Goal: Obtain resource: Download file/media

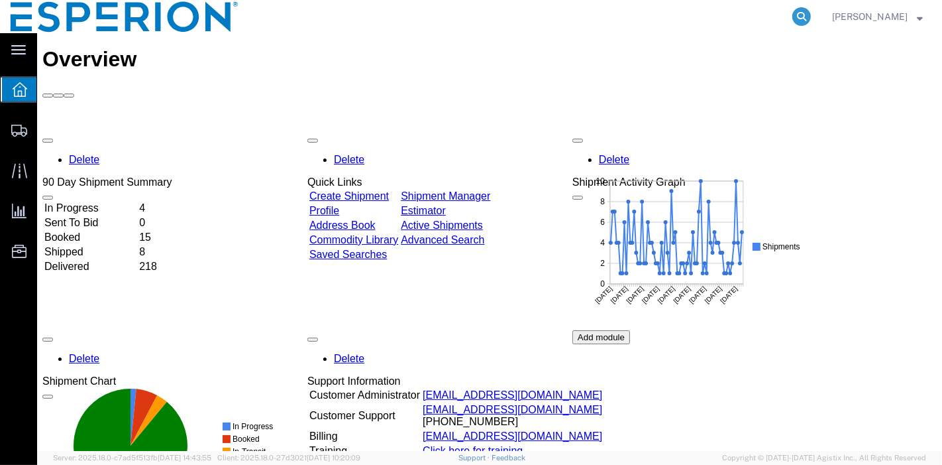
click at [799, 17] on icon at bounding box center [802, 16] width 19 height 19
click at [741, 17] on input "search" at bounding box center [591, 17] width 403 height 32
paste input "56443228"
type input "56443228"
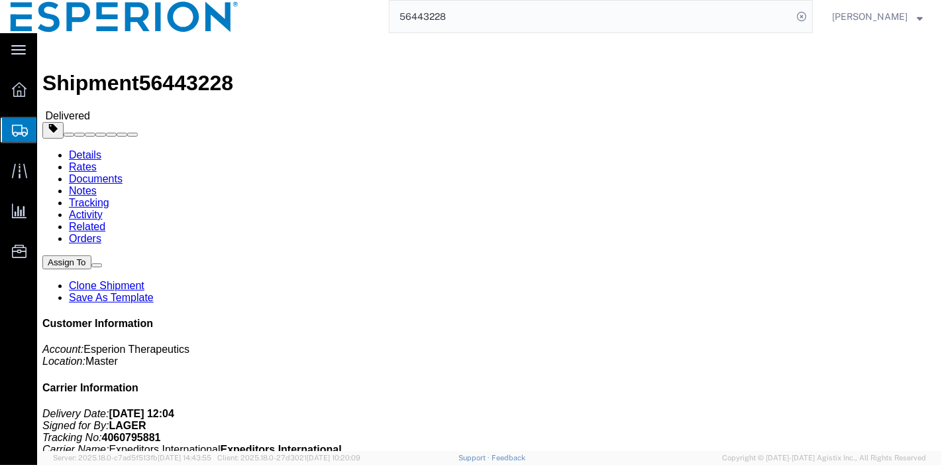
click link "Documents"
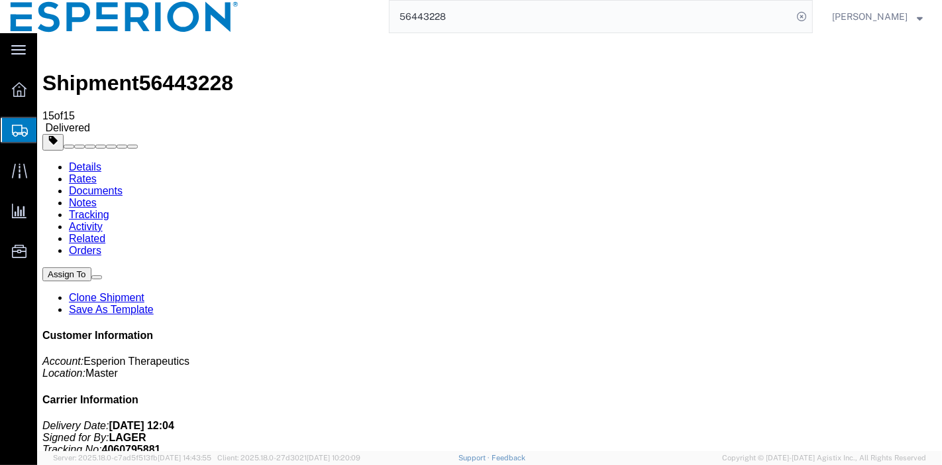
checkbox input "true"
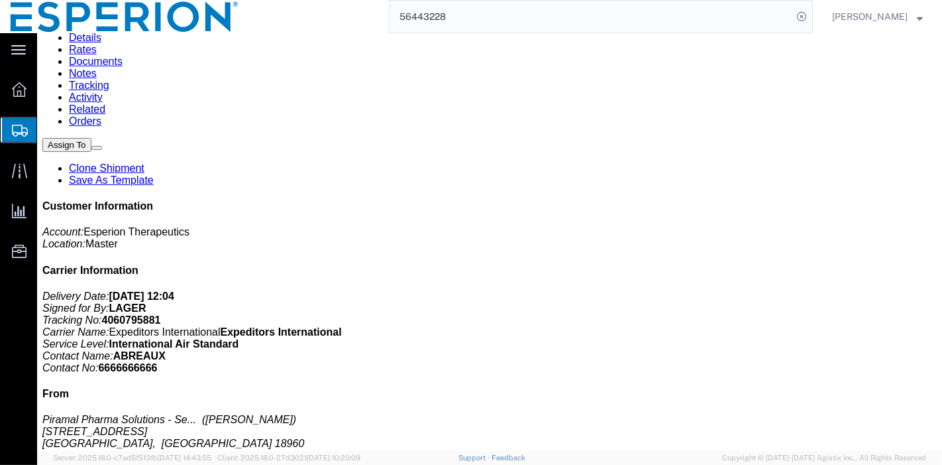
scroll to position [133, 0]
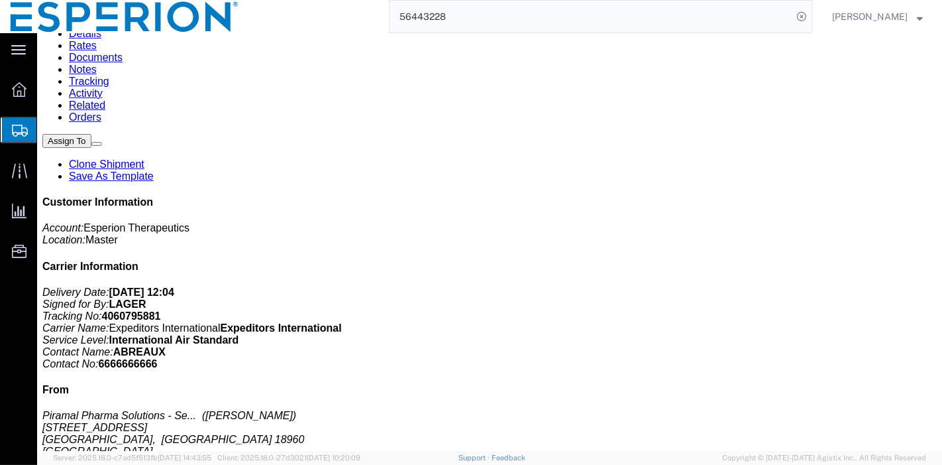
checkbox input "true"
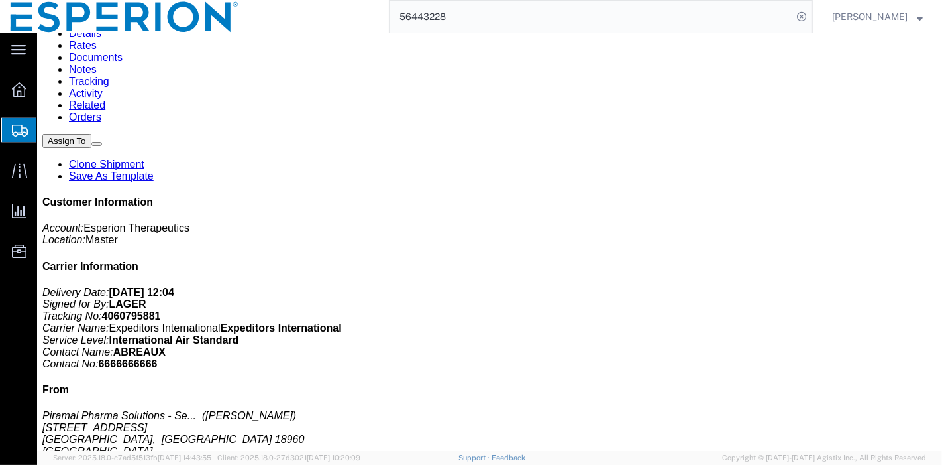
checkbox input "true"
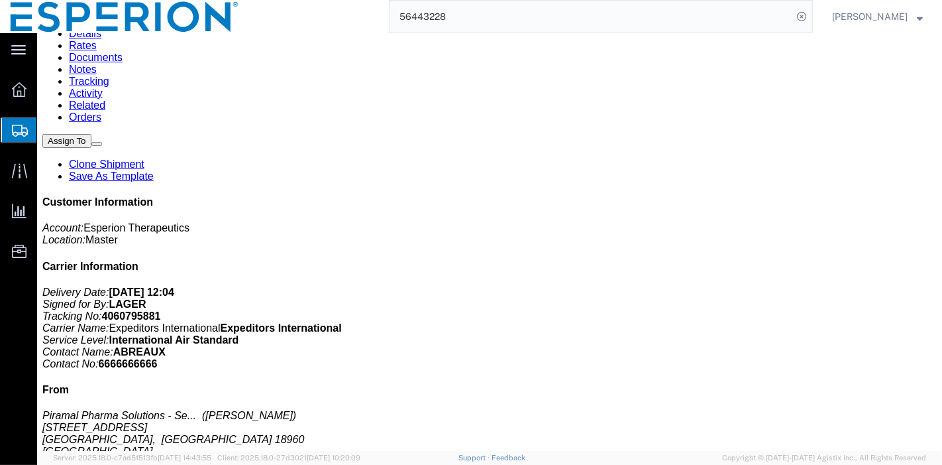
checkbox input "true"
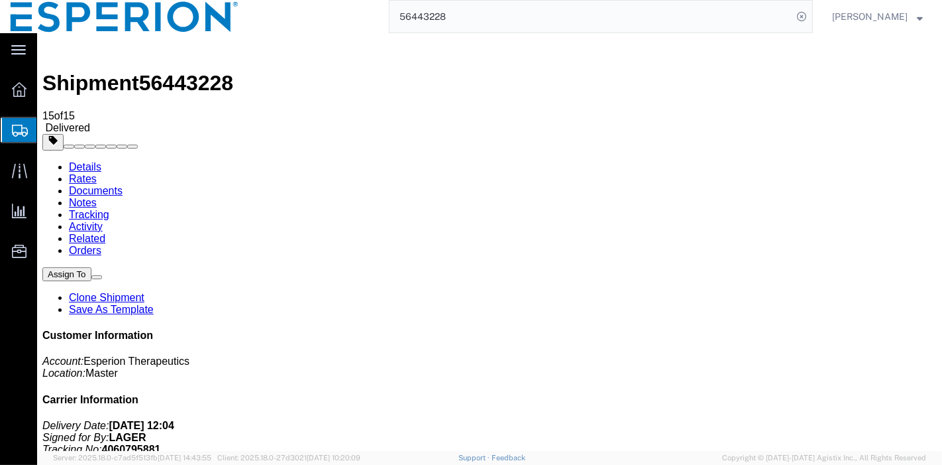
click at [801, 19] on icon at bounding box center [802, 16] width 19 height 19
click at [805, 18] on icon at bounding box center [802, 16] width 19 height 19
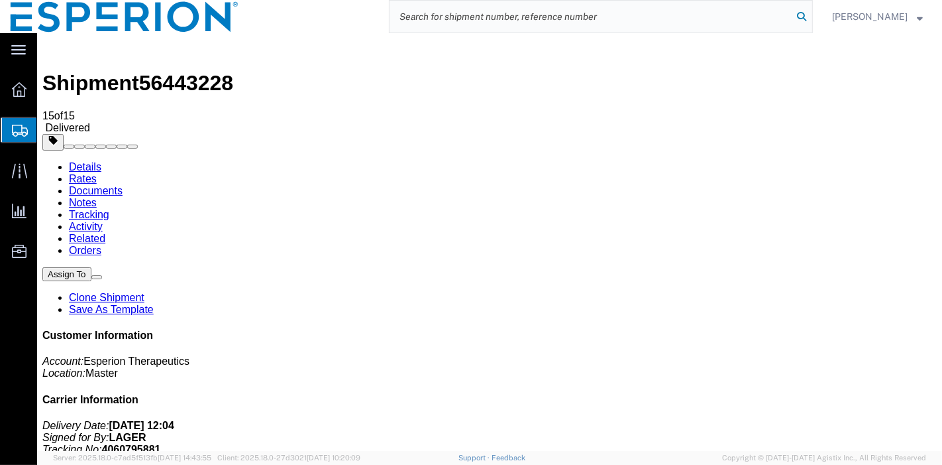
paste input "56440439"
type input "56440439"
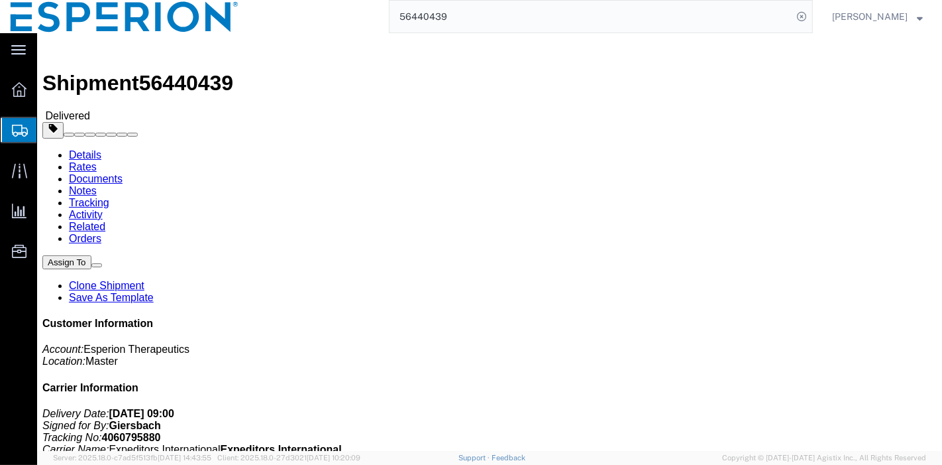
click link "Documents"
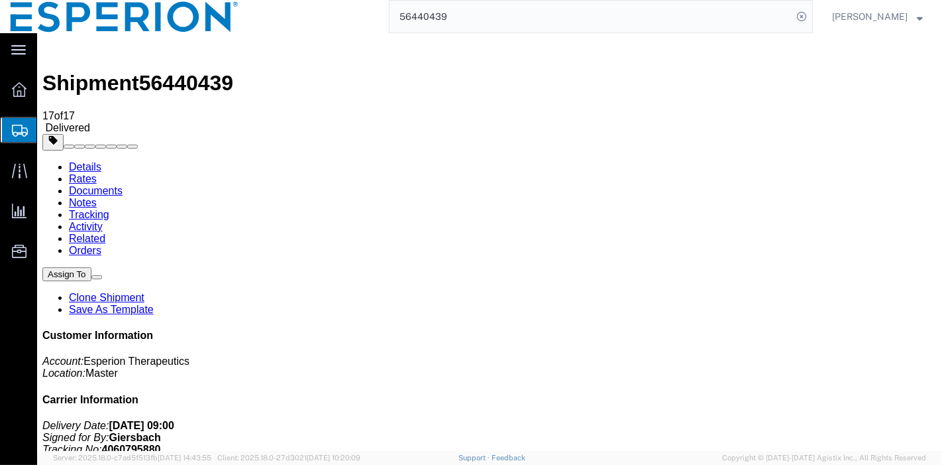
checkbox input "true"
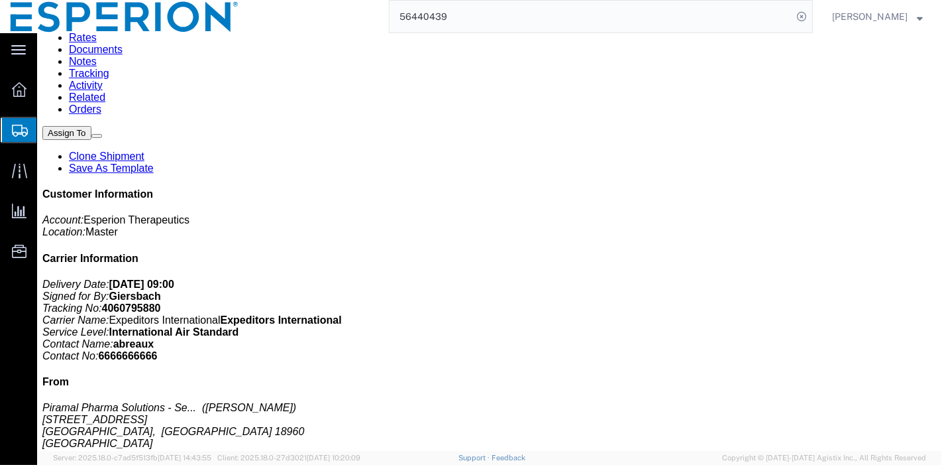
scroll to position [123, 0]
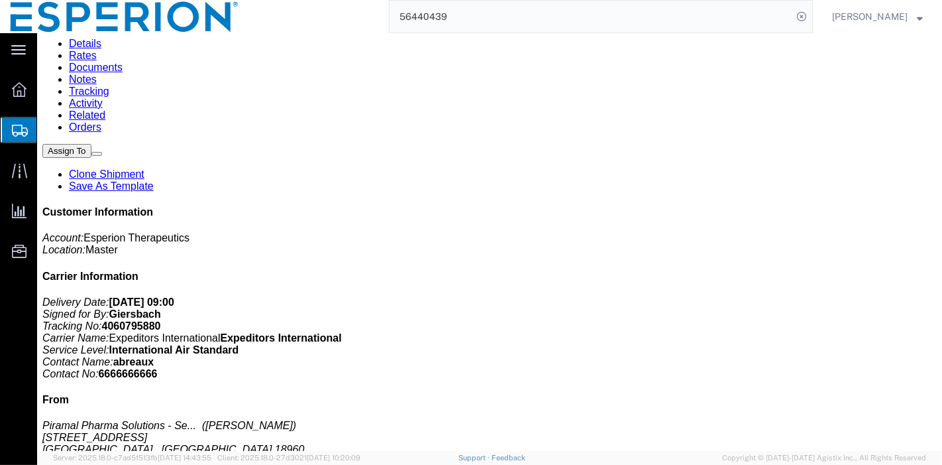
checkbox input "false"
checkbox input "true"
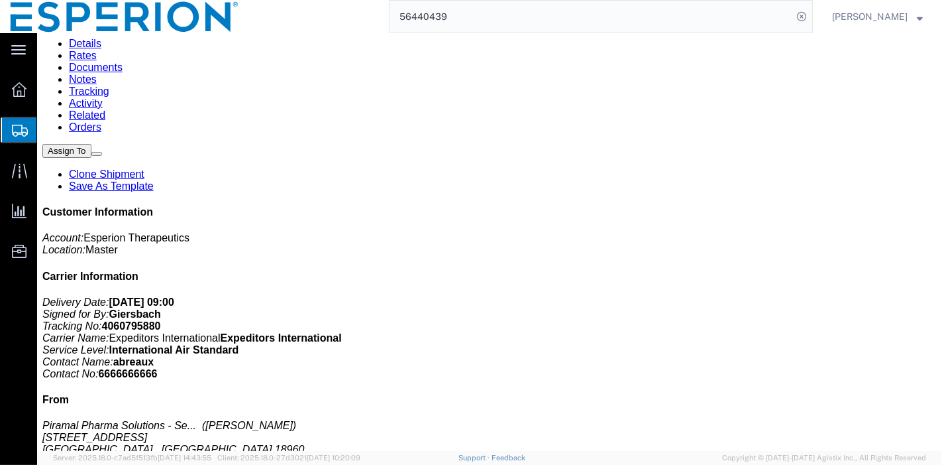
checkbox input "true"
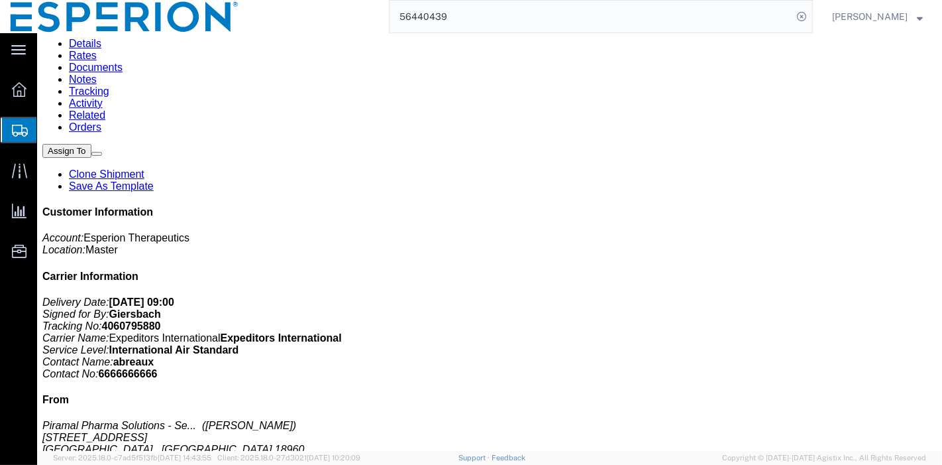
checkbox input "true"
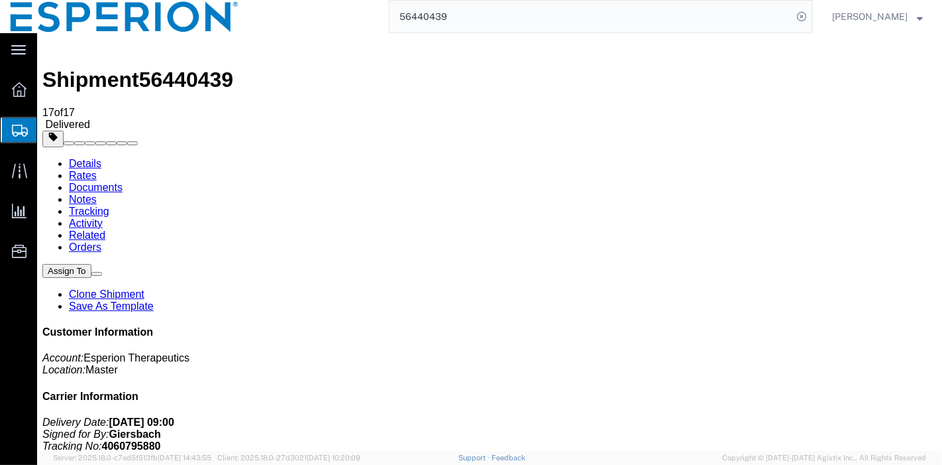
scroll to position [0, 0]
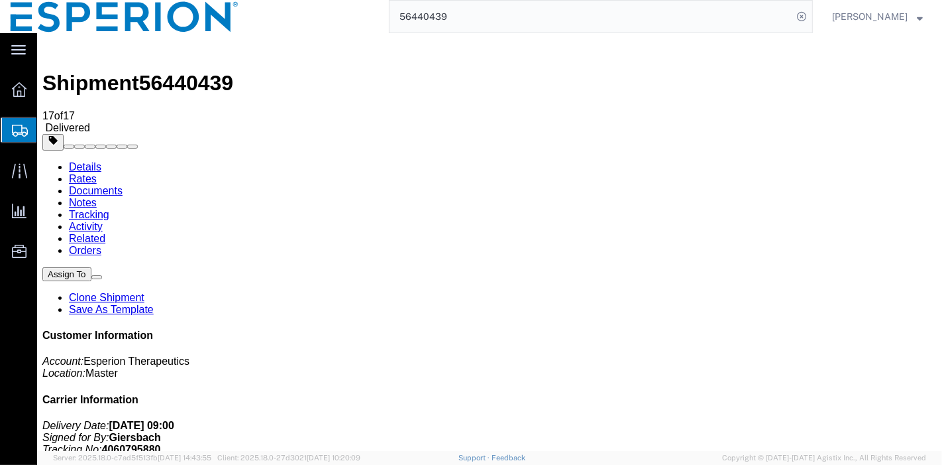
drag, startPoint x: 698, startPoint y: 178, endPoint x: 499, endPoint y: 140, distance: 202.4
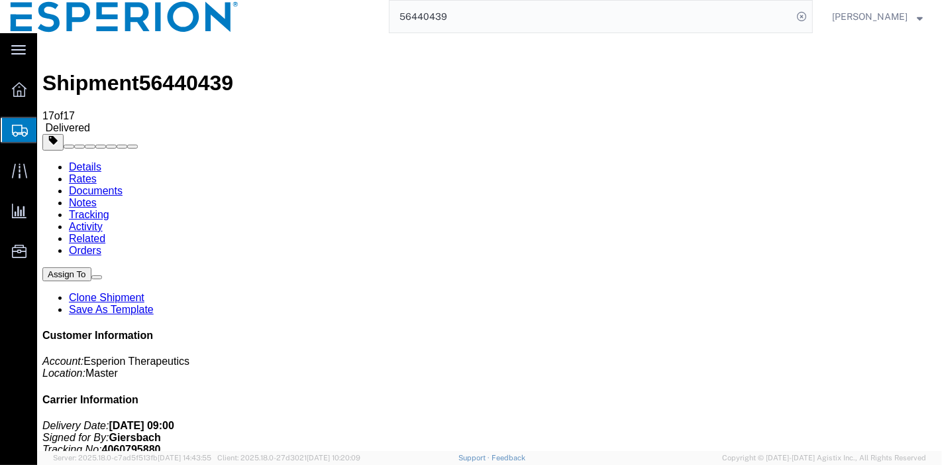
click at [597, 23] on input "56440439" at bounding box center [591, 17] width 403 height 32
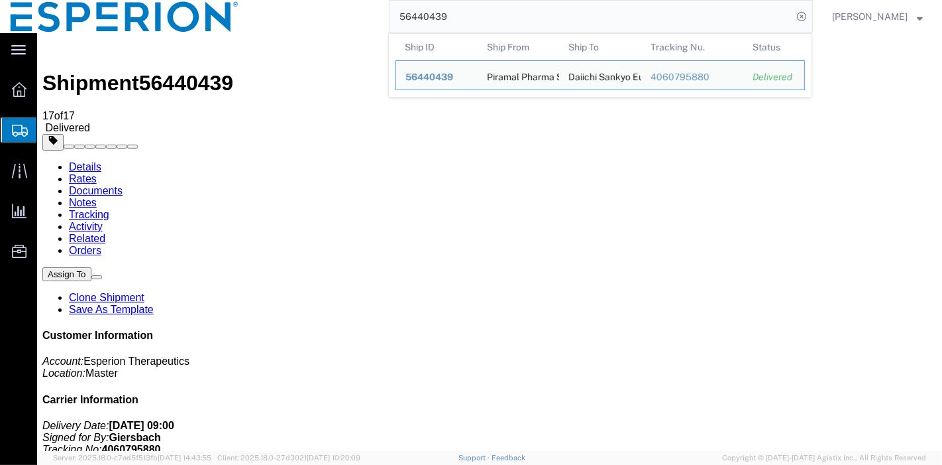
drag, startPoint x: 454, startPoint y: 11, endPoint x: 374, endPoint y: 13, distance: 79.5
click at [374, 13] on div "56440439 Ship ID Ship From Ship To Tracking Nu. Status Ship ID 56440439 Ship Fr…" at bounding box center [531, 16] width 564 height 33
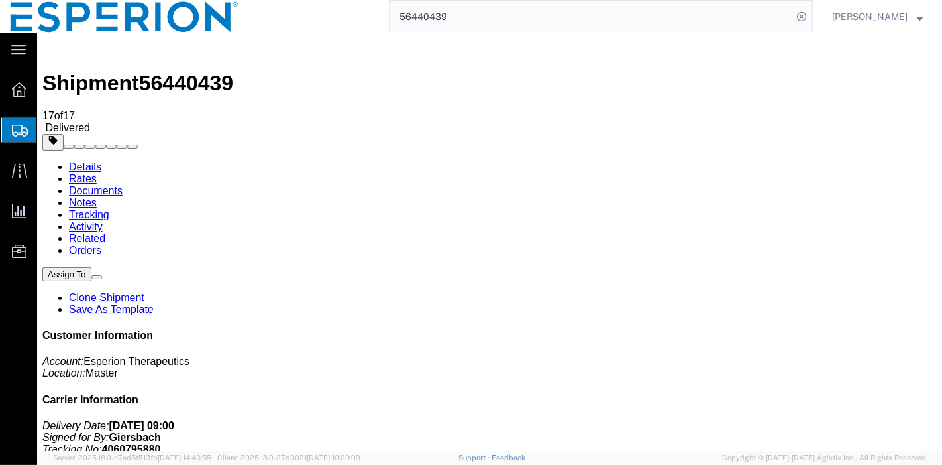
paste input "5056994"
type input "55056994"
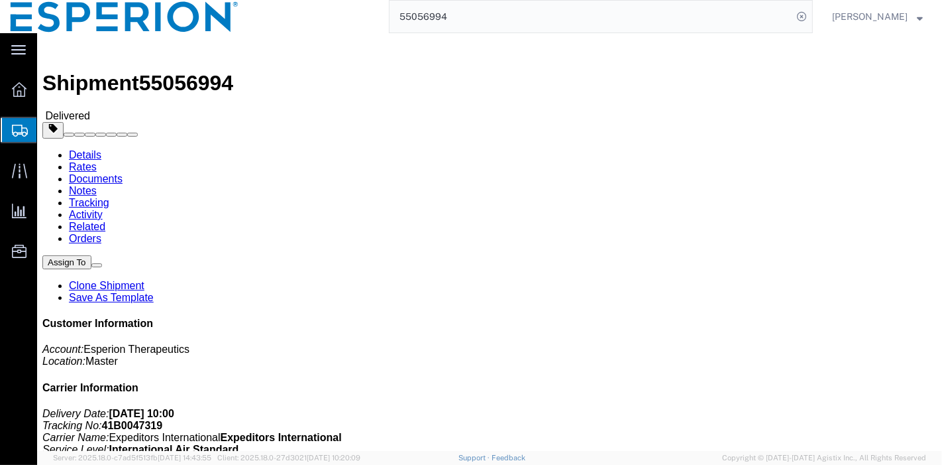
scroll to position [221, 0]
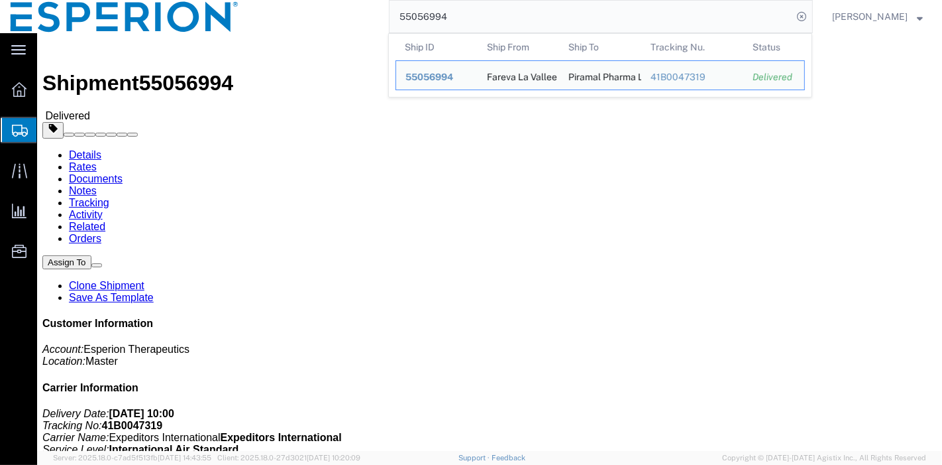
click div "Shipment Detail Ship From [GEOGRAPHIC_DATA] ([PERSON_NAME]) Zone [GEOGRAPHIC_DA…"
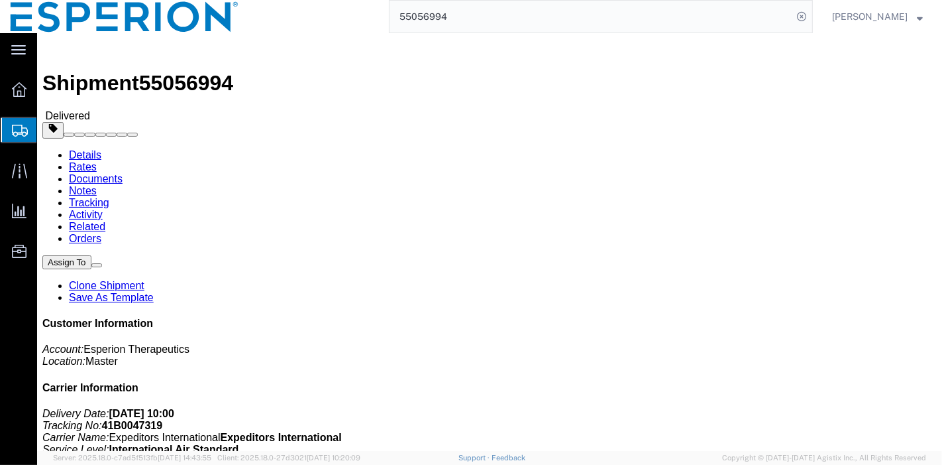
scroll to position [0, 0]
click b "41B0047319"
copy b "41B0047319"
click at [797, 16] on icon at bounding box center [802, 16] width 19 height 19
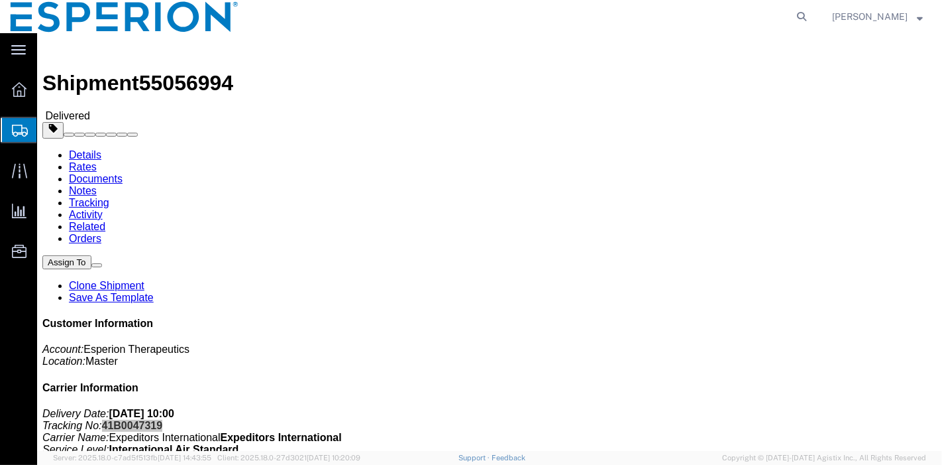
click at [797, 16] on icon at bounding box center [802, 16] width 19 height 19
paste input "56509112"
type input "56509112"
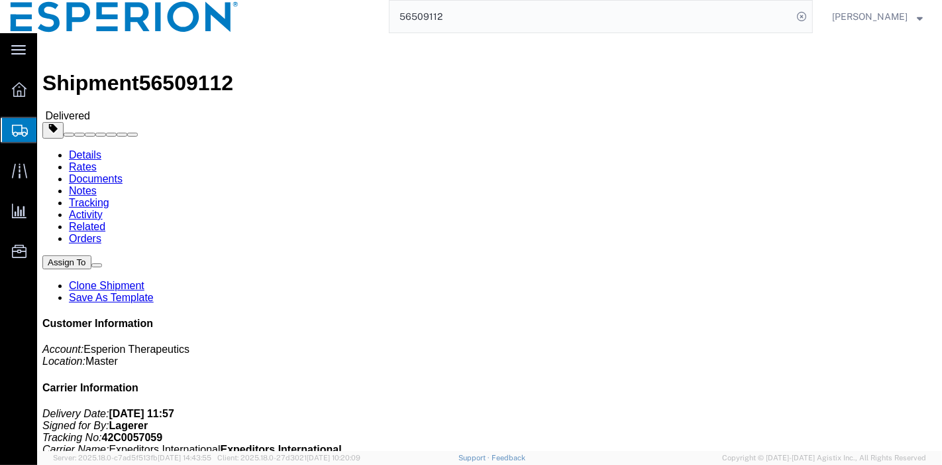
click link "Documents"
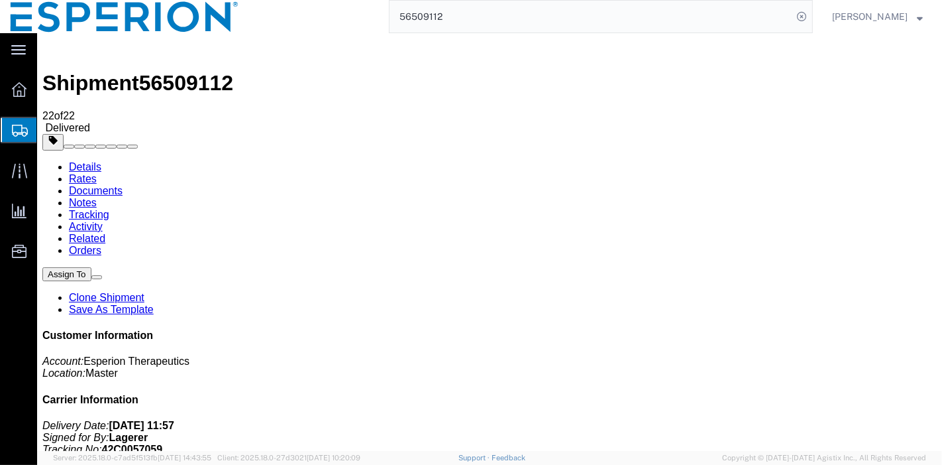
checkbox input "true"
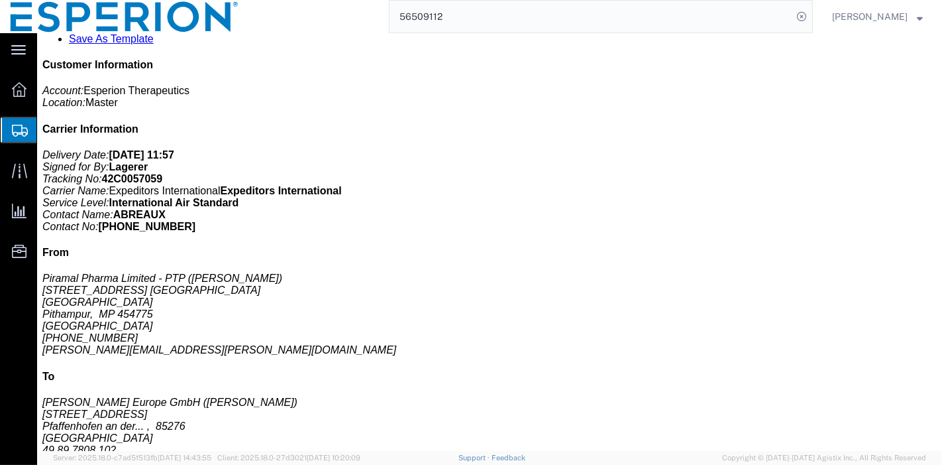
scroll to position [272, 0]
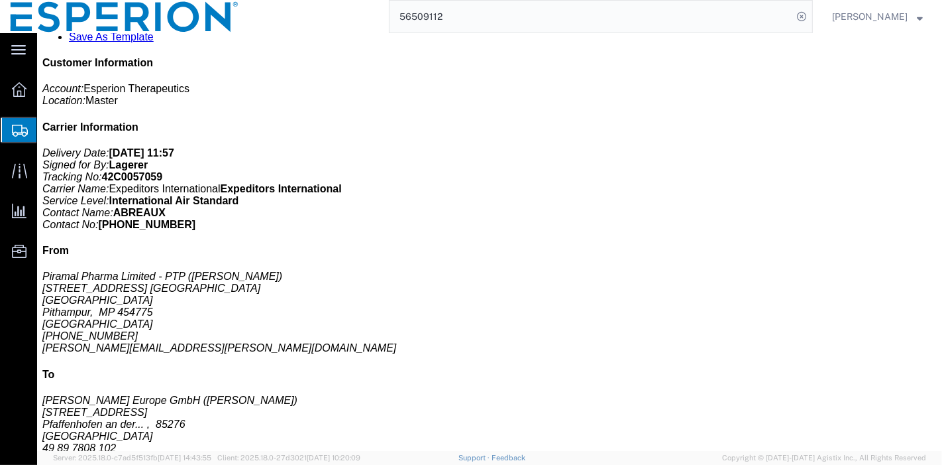
checkbox input "true"
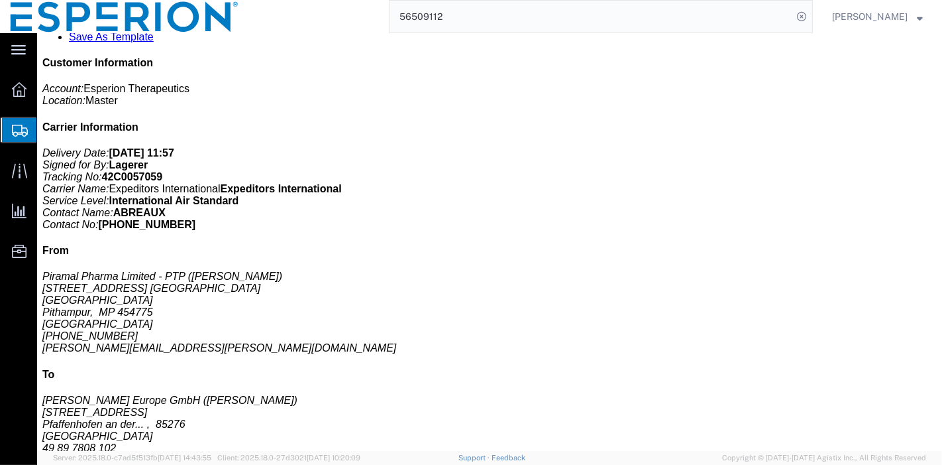
checkbox input "true"
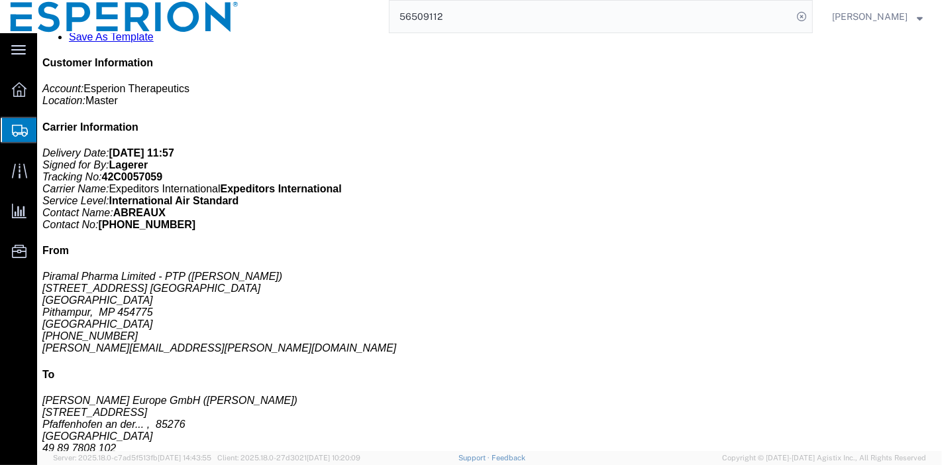
checkbox input "true"
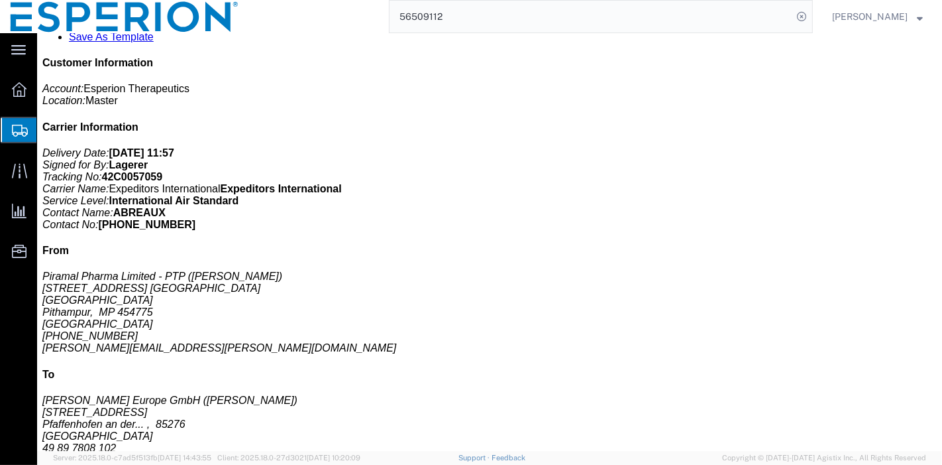
checkbox input "true"
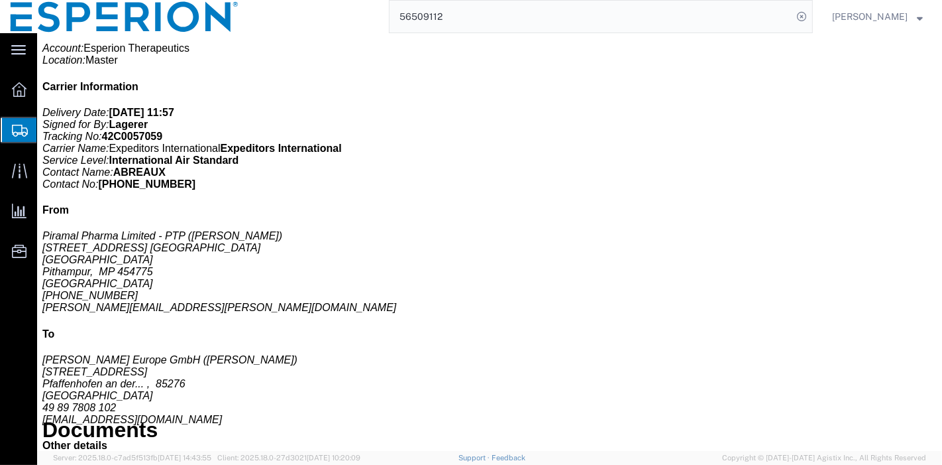
checkbox input "true"
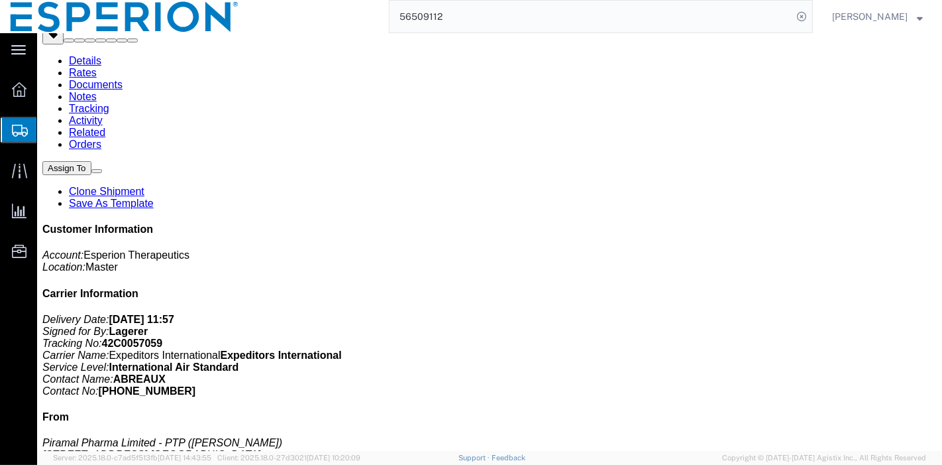
scroll to position [0, 0]
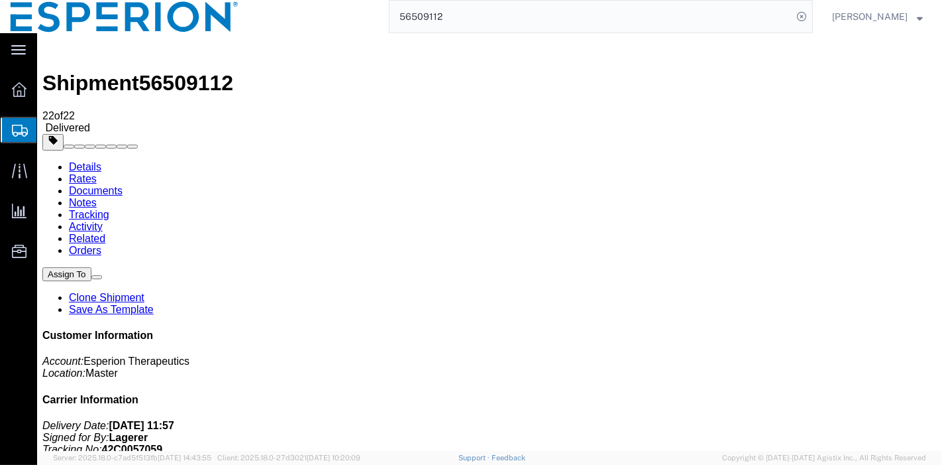
click at [177, 71] on span "56509112" at bounding box center [185, 83] width 94 height 24
copy span "56509112"
click at [422, 14] on input "56509112" at bounding box center [591, 17] width 403 height 32
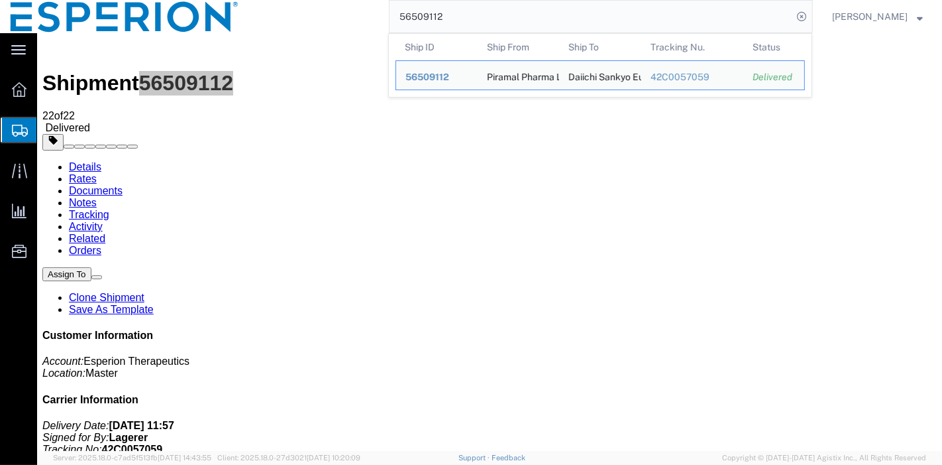
click at [422, 14] on input "56509112" at bounding box center [591, 17] width 403 height 32
paste input "11787"
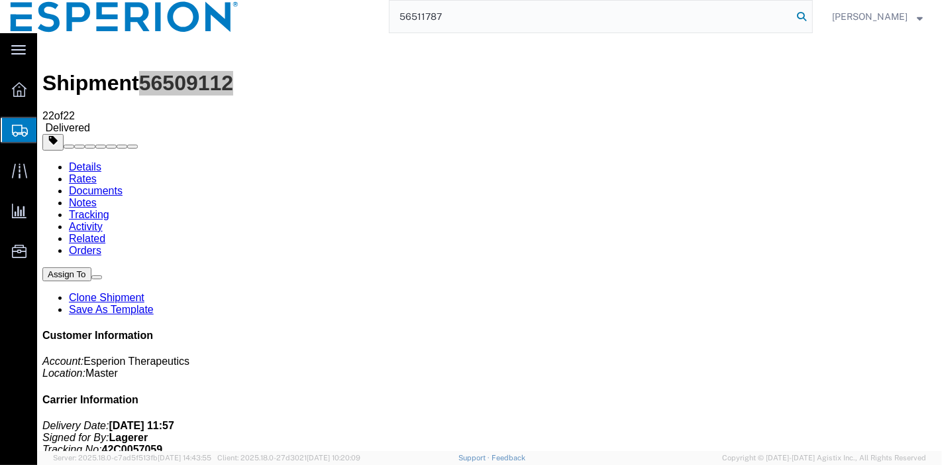
type input "56511787"
click at [797, 15] on icon at bounding box center [802, 16] width 19 height 19
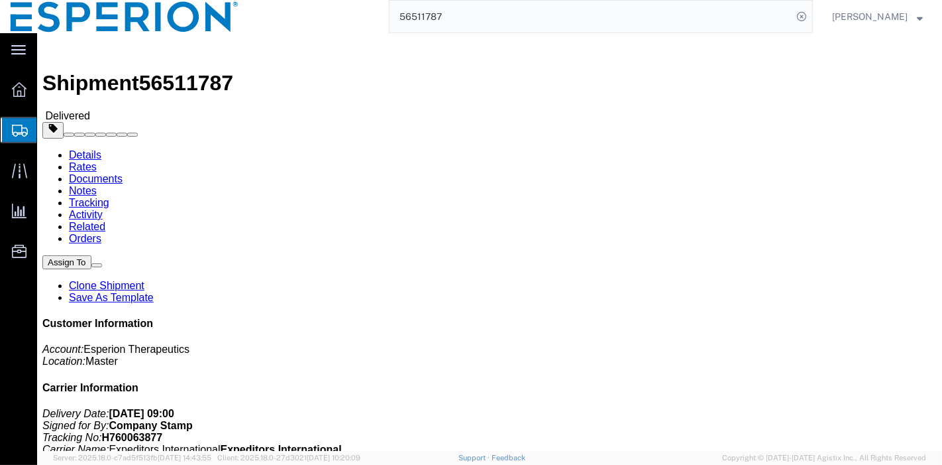
click link "Documents"
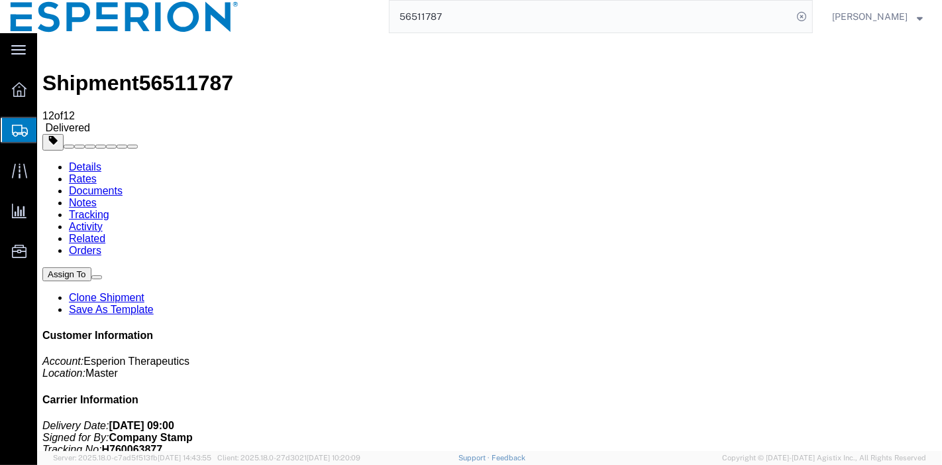
checkbox input "true"
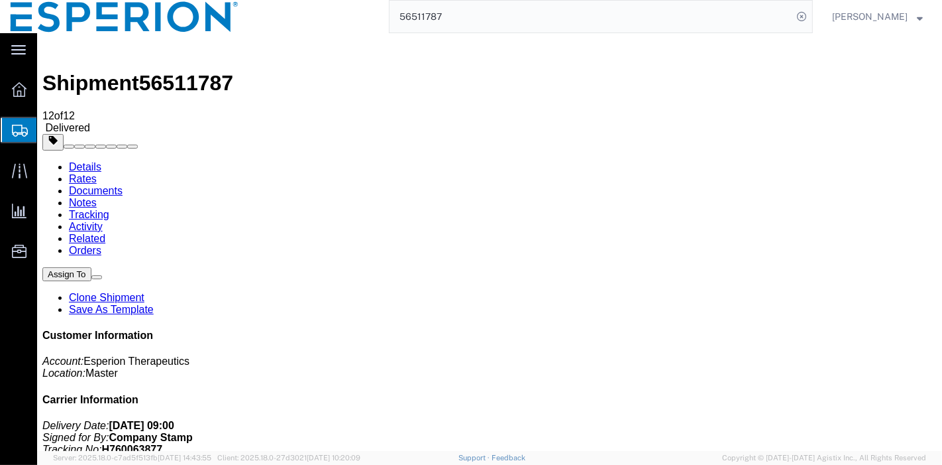
checkbox input "true"
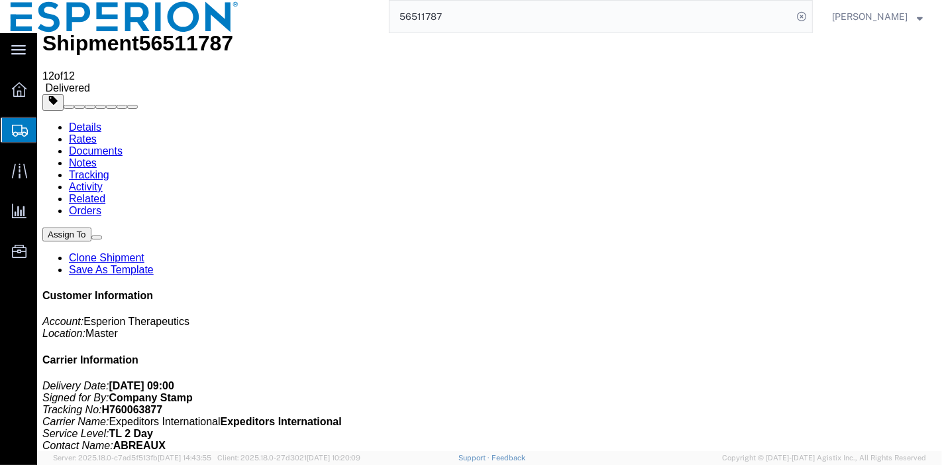
scroll to position [56, 0]
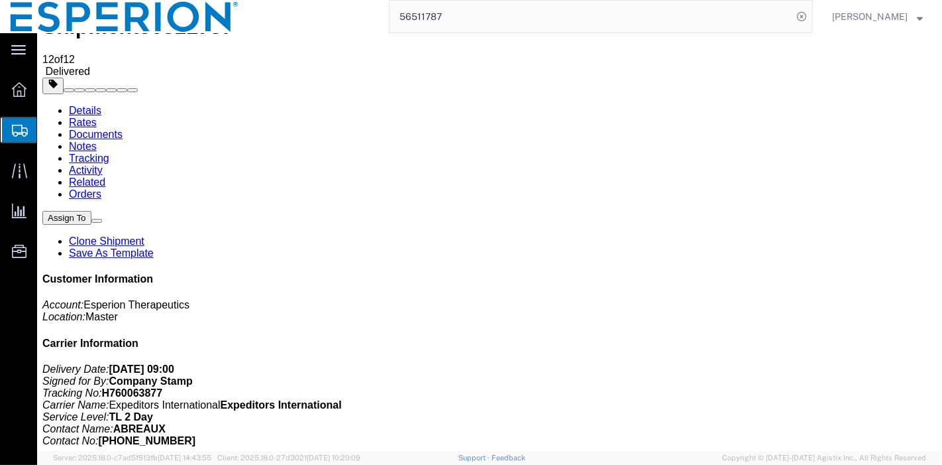
checkbox input "true"
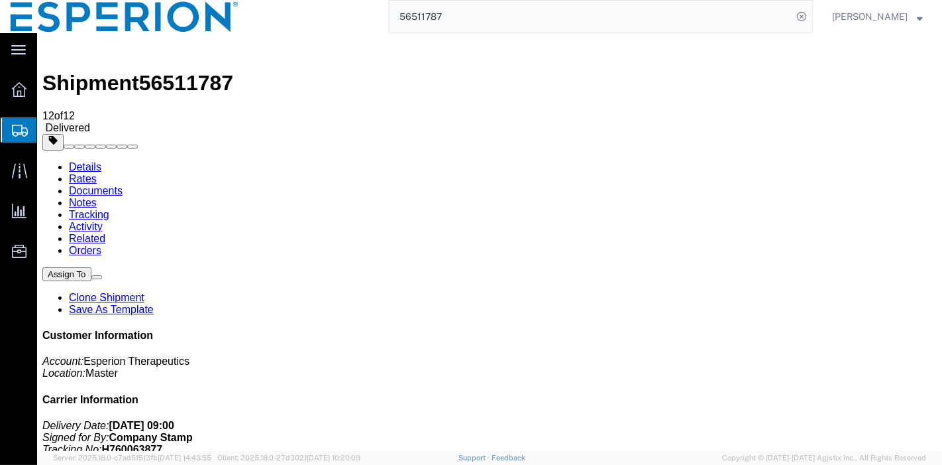
click at [507, 27] on input "56511787" at bounding box center [591, 17] width 403 height 32
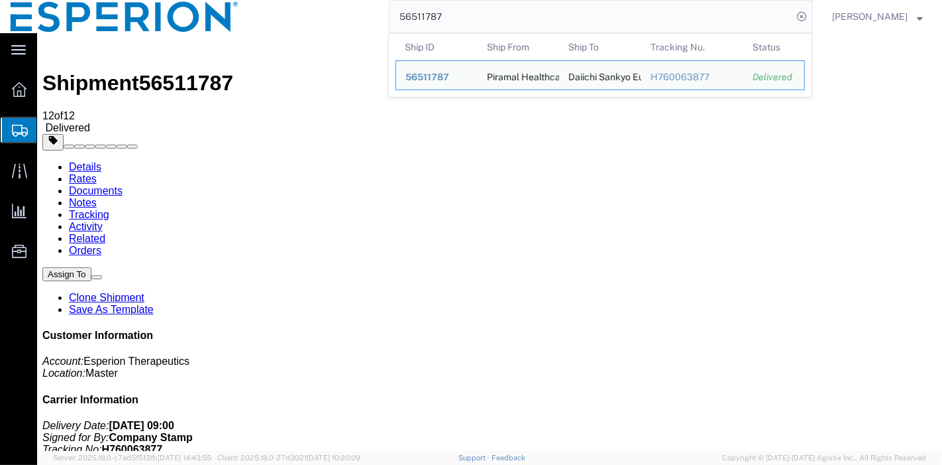
drag, startPoint x: 439, startPoint y: 11, endPoint x: 367, endPoint y: 20, distance: 72.1
click at [367, 20] on div "56511787 Ship ID Ship From Ship To Tracking Nu. Status Ship ID 56511787 Ship Fr…" at bounding box center [531, 16] width 564 height 33
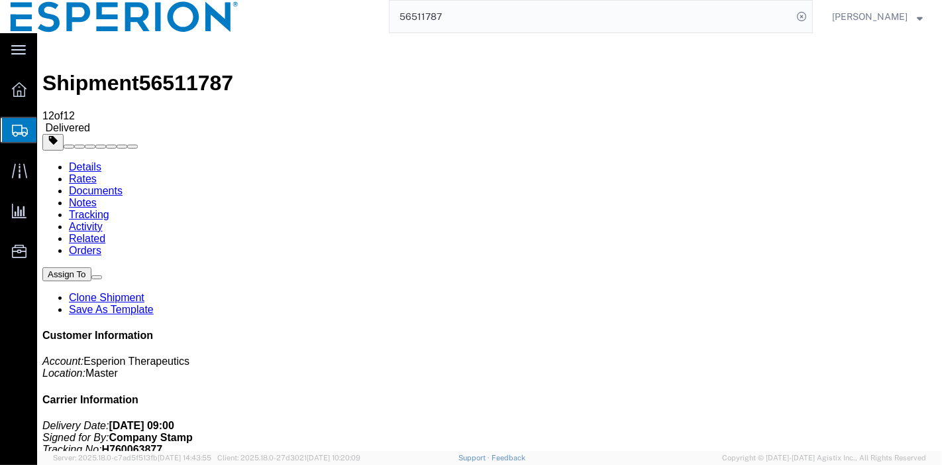
paste input "41B0047319"
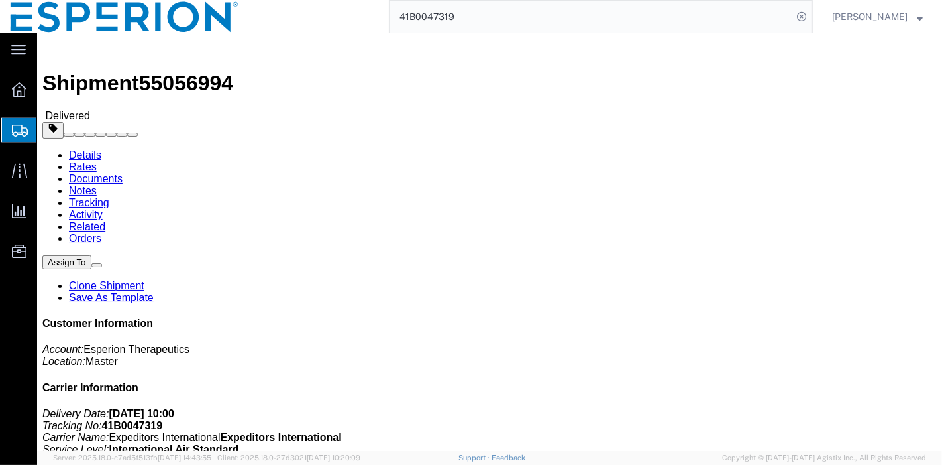
click link "Documents"
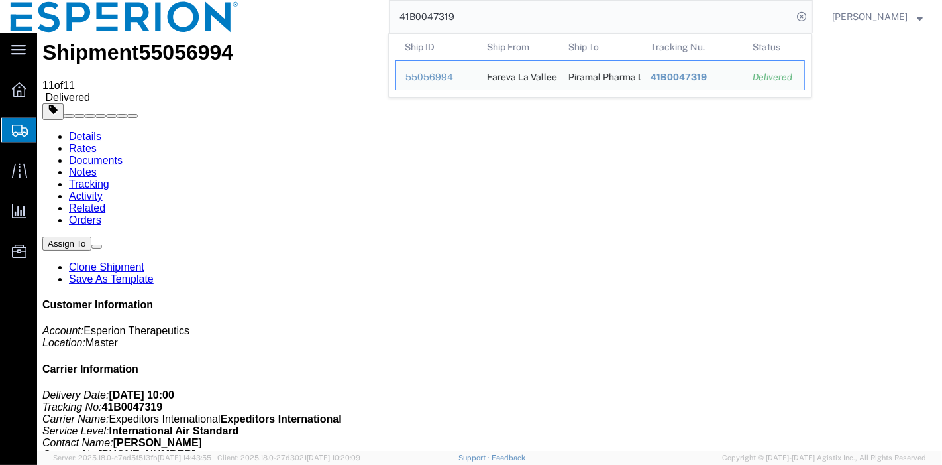
drag, startPoint x: 467, startPoint y: 19, endPoint x: 368, endPoint y: 27, distance: 99.1
click at [368, 27] on div "41B0047319 Ship ID Ship From Ship To Tracking Nu. Status Ship ID 55056994 Ship …" at bounding box center [531, 16] width 564 height 33
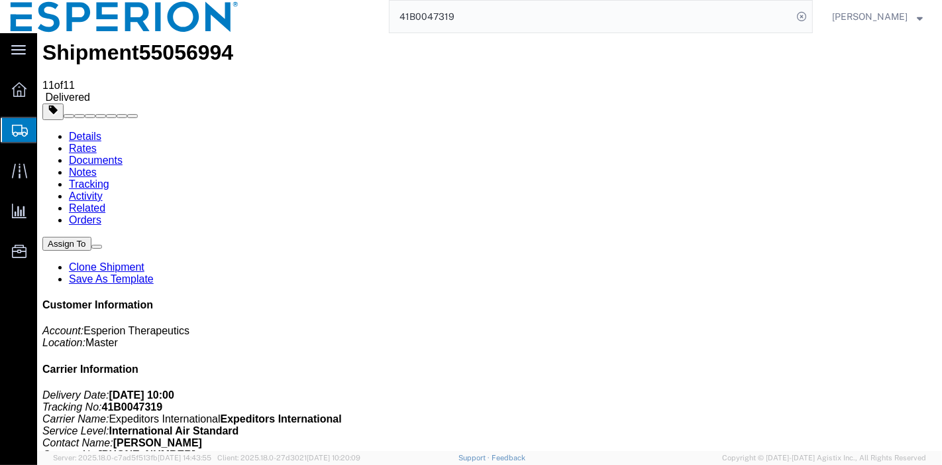
paste input "56564287"
type input "56564287"
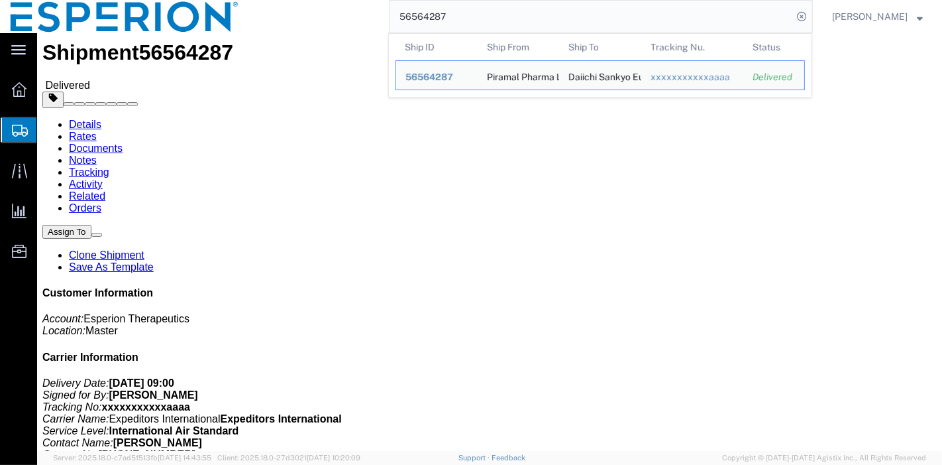
click h4 "Routing & Vehicle Information"
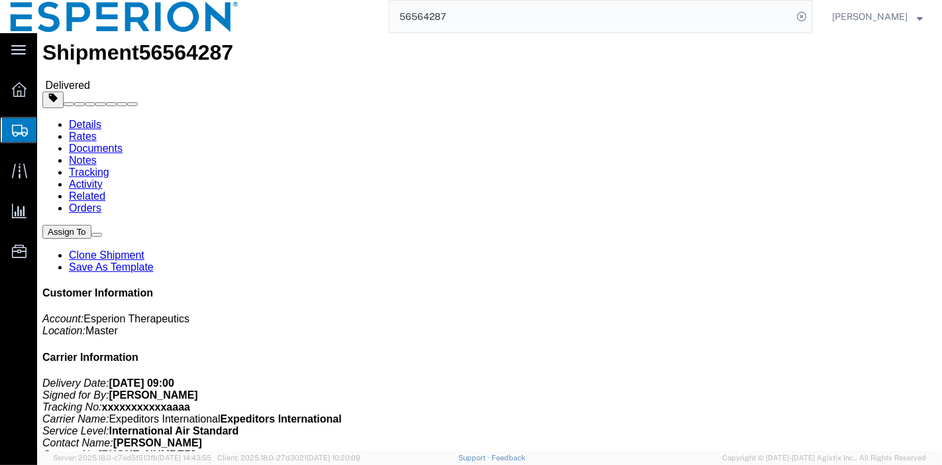
click link "Documents"
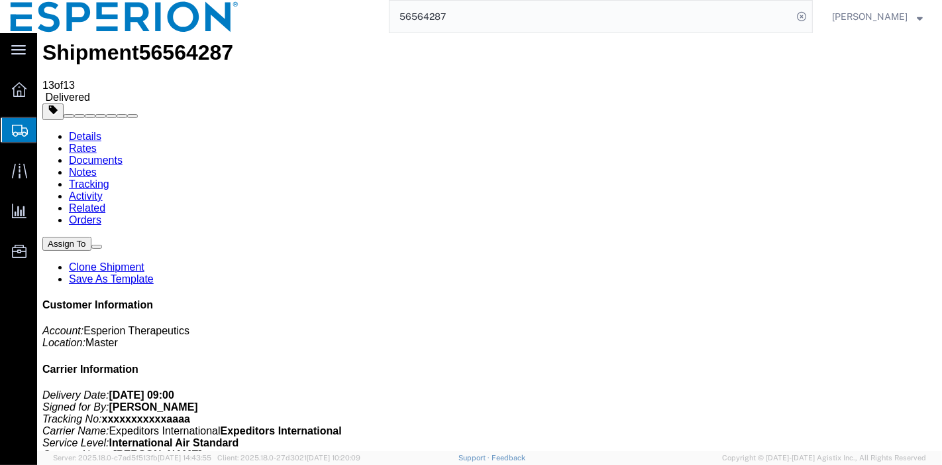
checkbox input "true"
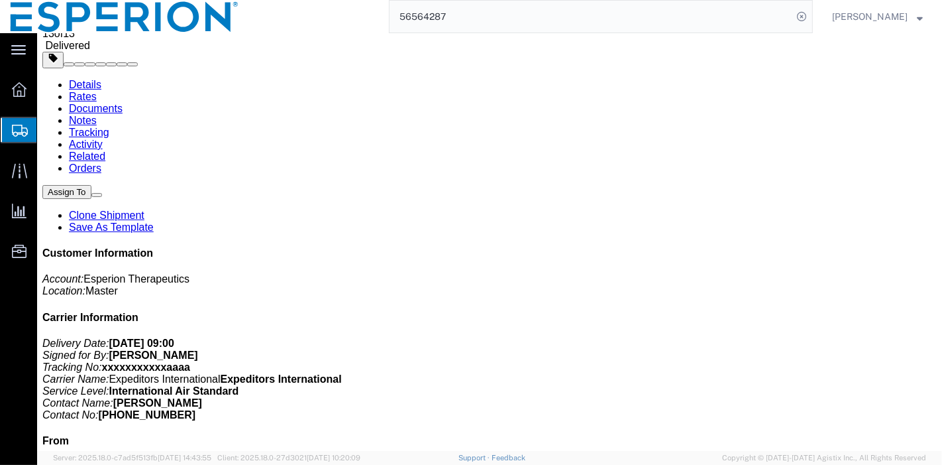
checkbox input "true"
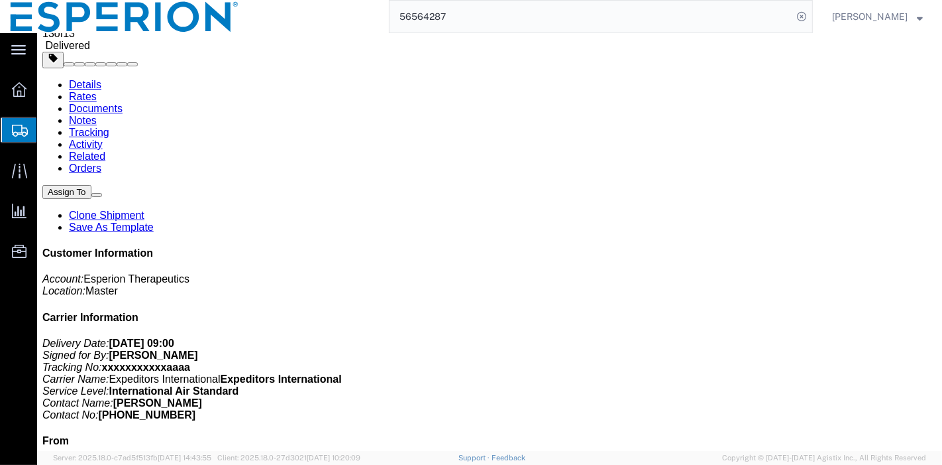
checkbox input "true"
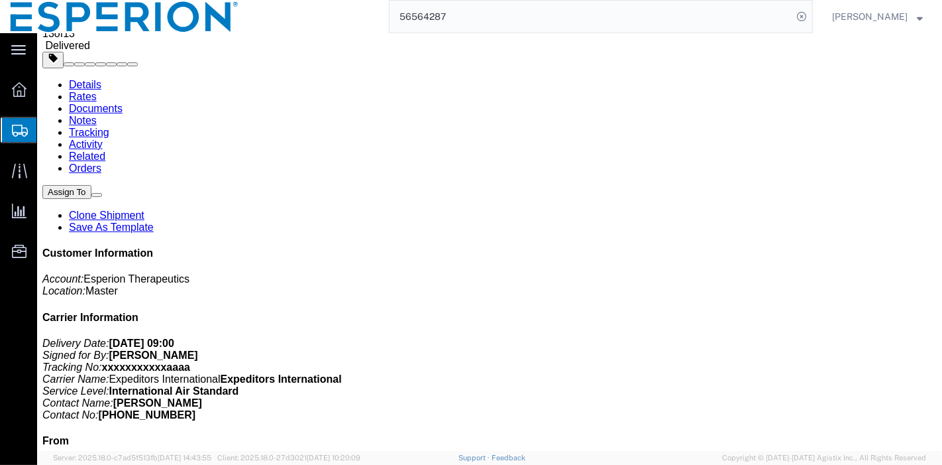
checkbox input "true"
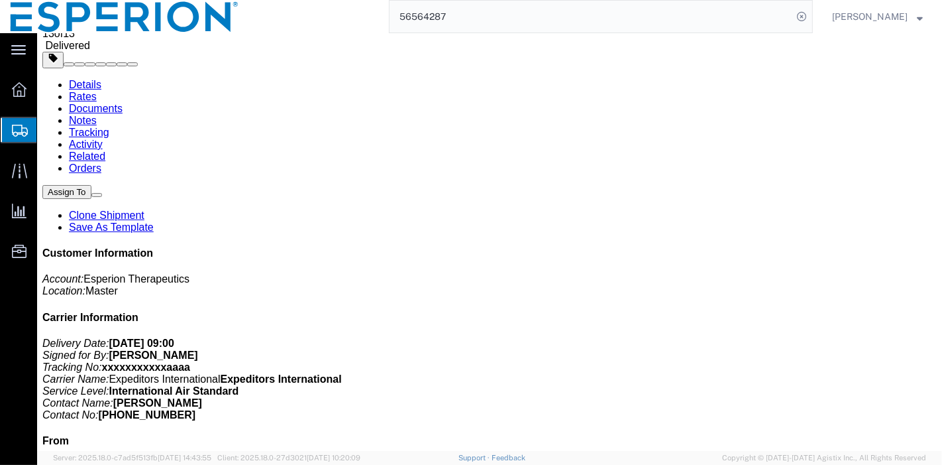
checkbox input "true"
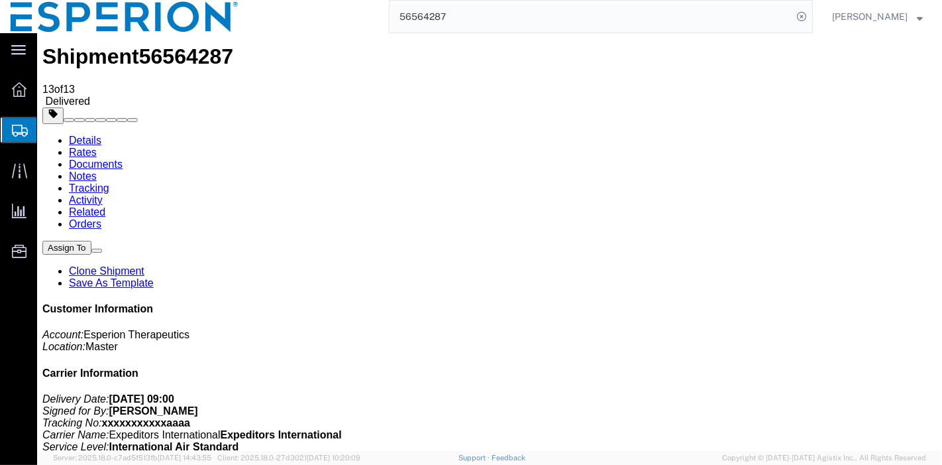
scroll to position [0, 0]
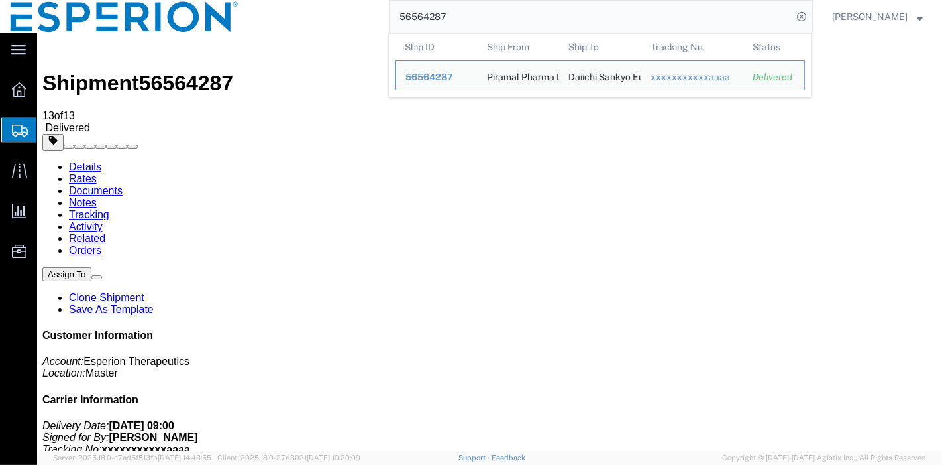
click at [660, 13] on input "56564287" at bounding box center [591, 17] width 403 height 32
drag, startPoint x: 660, startPoint y: 13, endPoint x: 384, endPoint y: 21, distance: 276.4
click at [384, 21] on div "56564287 Ship ID Ship From Ship To Tracking Nu. Status Ship ID 56564287 Ship Fr…" at bounding box center [531, 16] width 564 height 33
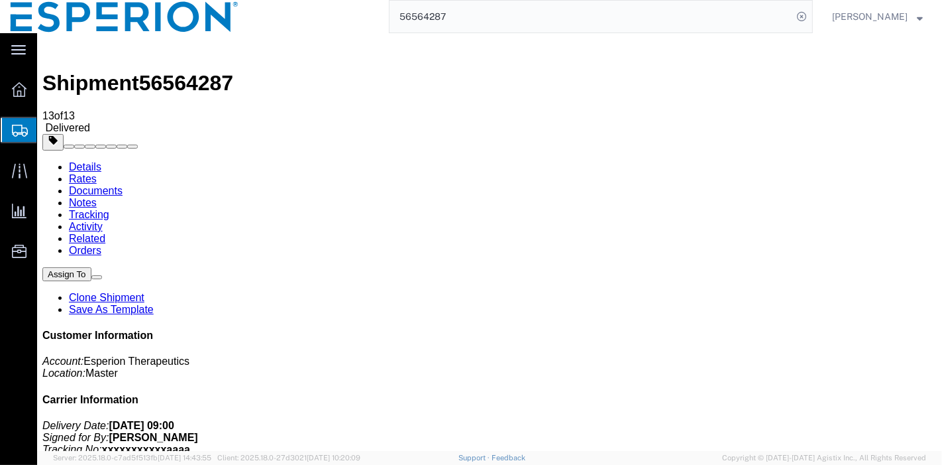
paste input "371"
type input "56564371"
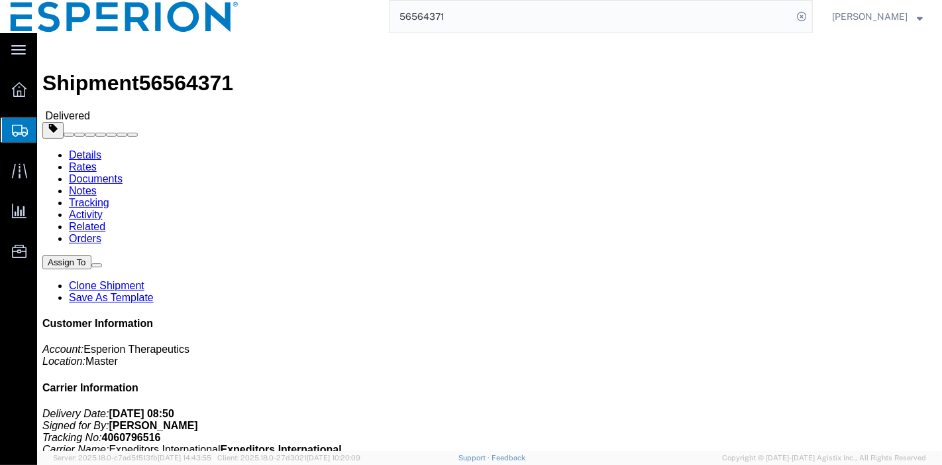
click link "Documents"
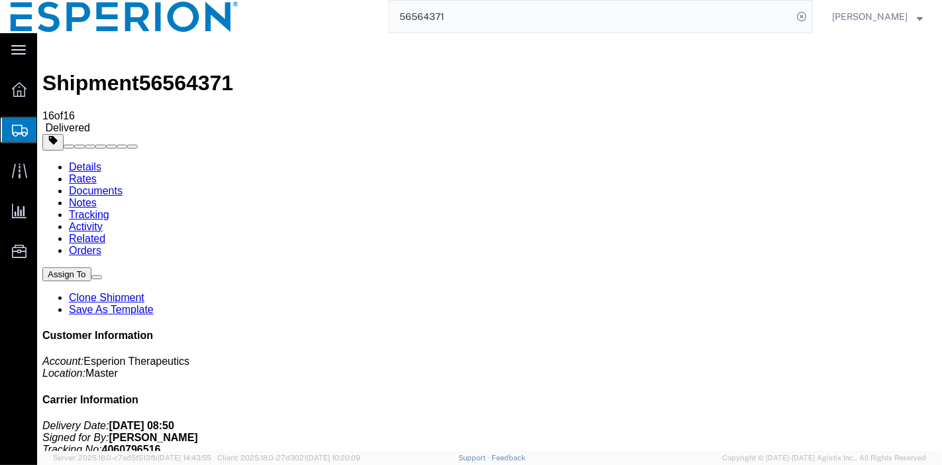
checkbox input "true"
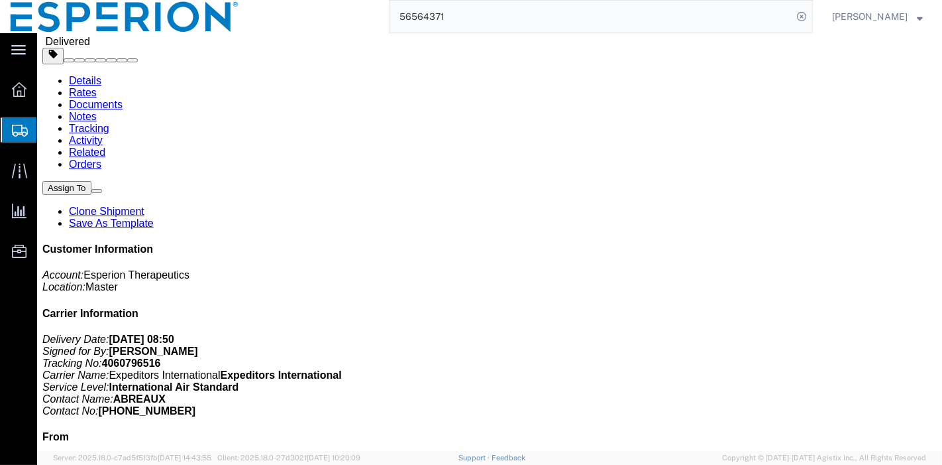
scroll to position [159, 0]
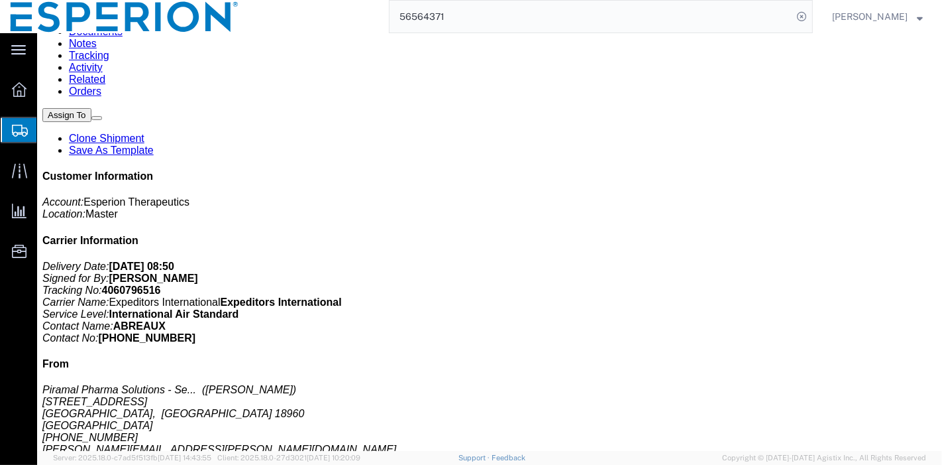
checkbox input "false"
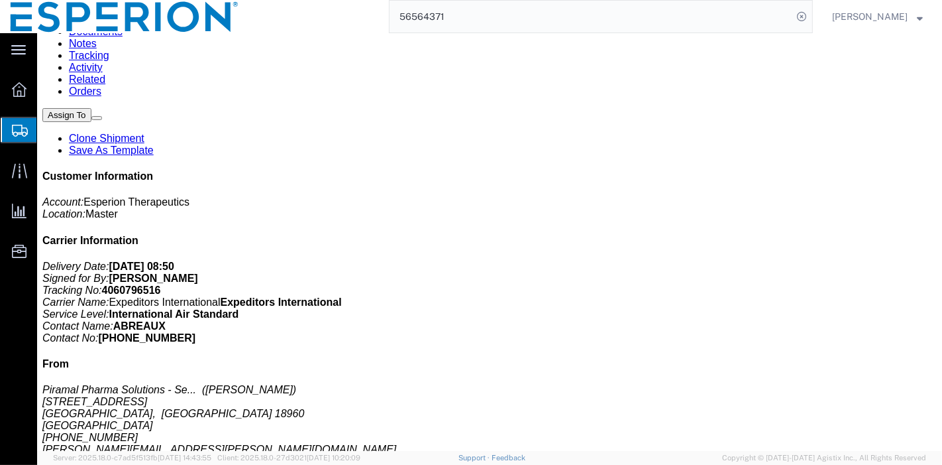
checkbox input "true"
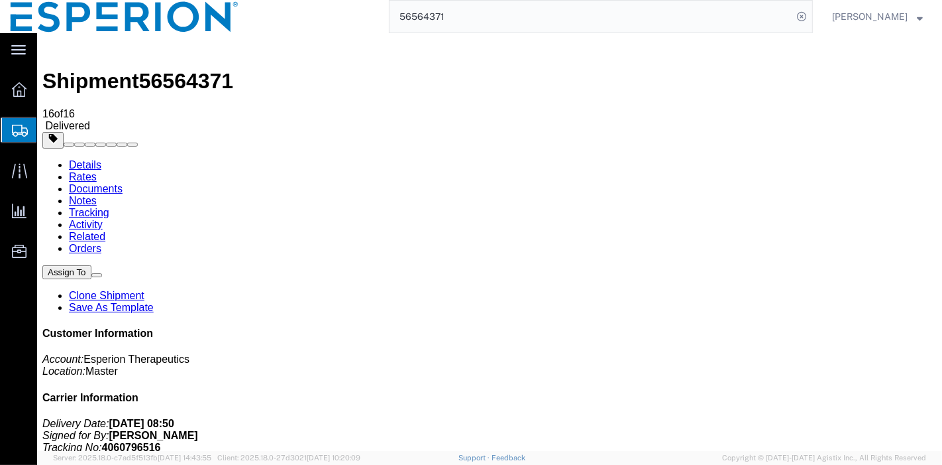
scroll to position [1, 0]
drag, startPoint x: 305, startPoint y: 171, endPoint x: 446, endPoint y: 162, distance: 140.8
drag, startPoint x: 470, startPoint y: 170, endPoint x: 657, endPoint y: 140, distance: 188.7
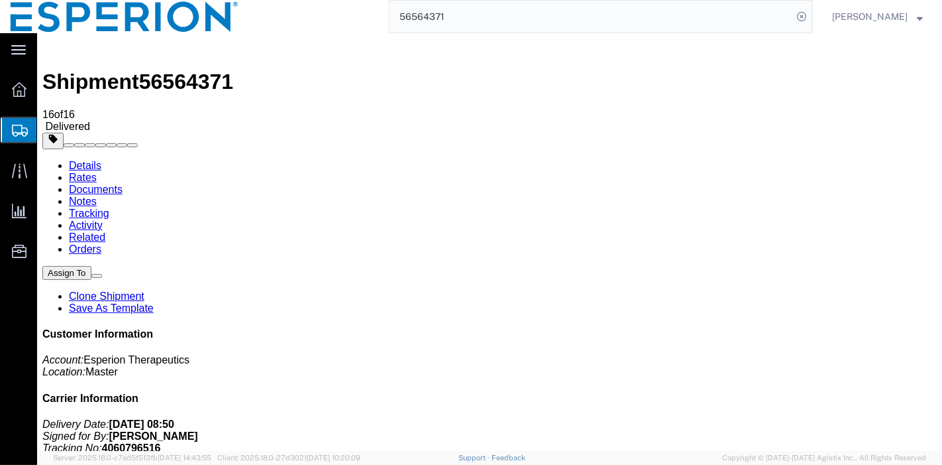
drag, startPoint x: 511, startPoint y: 171, endPoint x: 636, endPoint y: 156, distance: 126.2
drag, startPoint x: 393, startPoint y: 175, endPoint x: 475, endPoint y: 172, distance: 82.2
drag, startPoint x: 345, startPoint y: 171, endPoint x: 433, endPoint y: 165, distance: 88.3
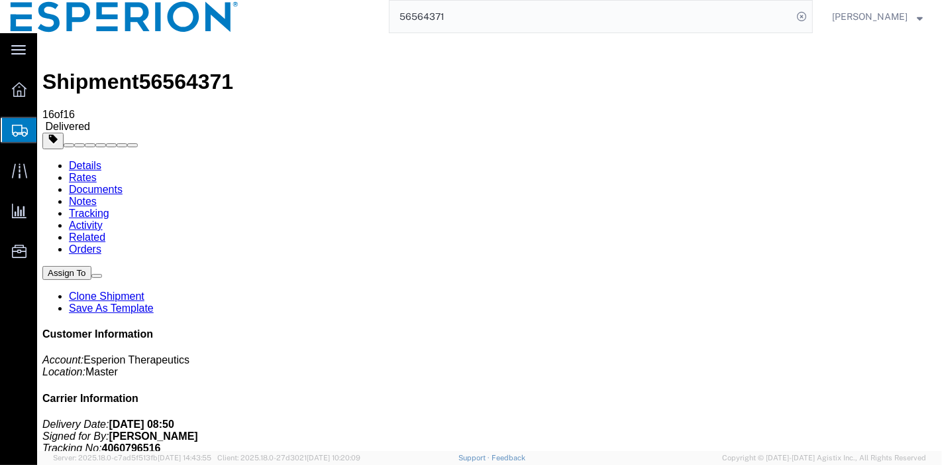
drag, startPoint x: 305, startPoint y: 166, endPoint x: 365, endPoint y: 158, distance: 60.7
drag, startPoint x: 325, startPoint y: 169, endPoint x: 413, endPoint y: 164, distance: 88.3
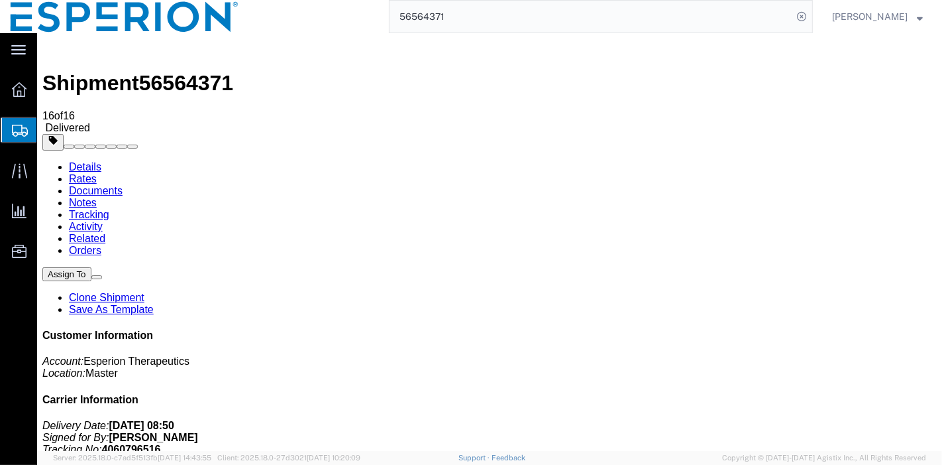
drag, startPoint x: 305, startPoint y: 169, endPoint x: 359, endPoint y: 170, distance: 53.7
checkbox input "true"
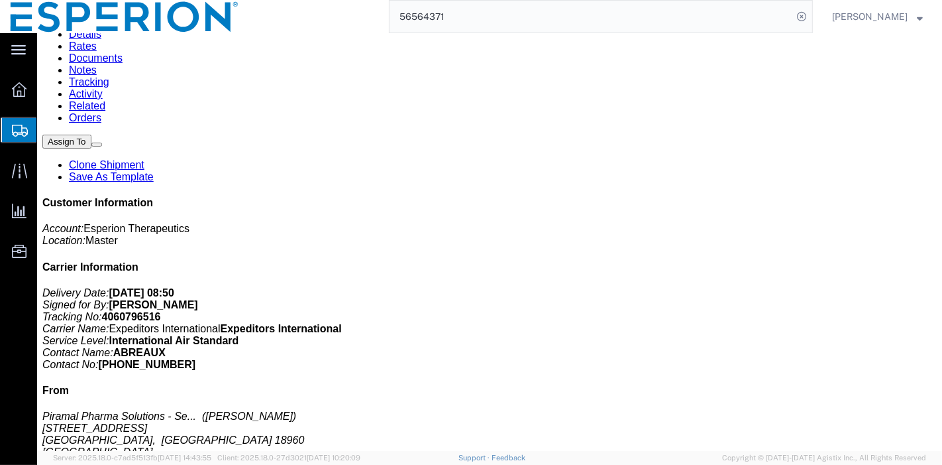
scroll to position [185, 0]
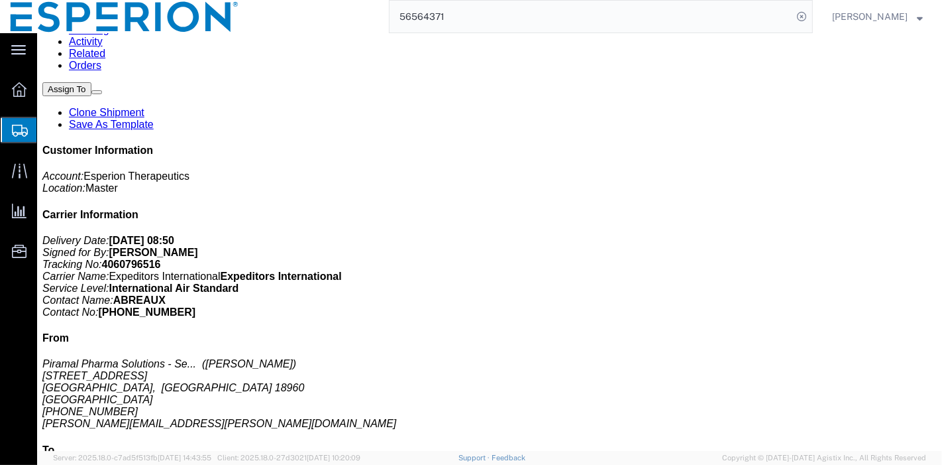
checkbox input "true"
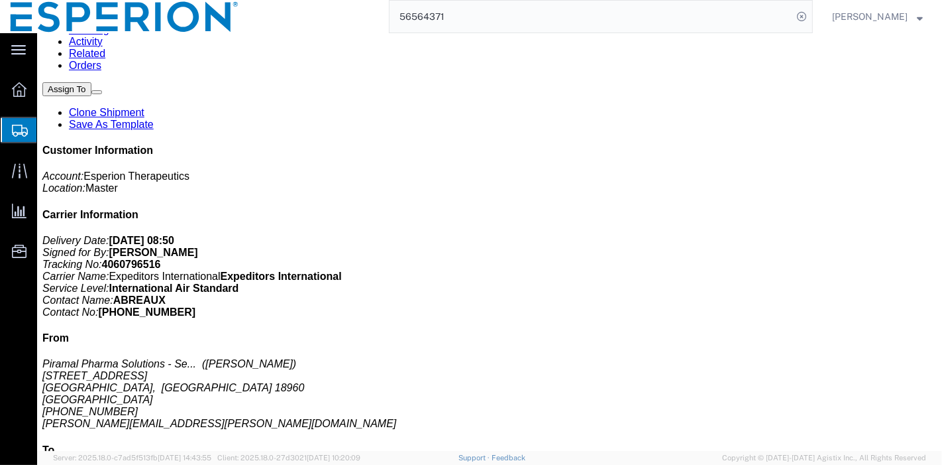
checkbox input "true"
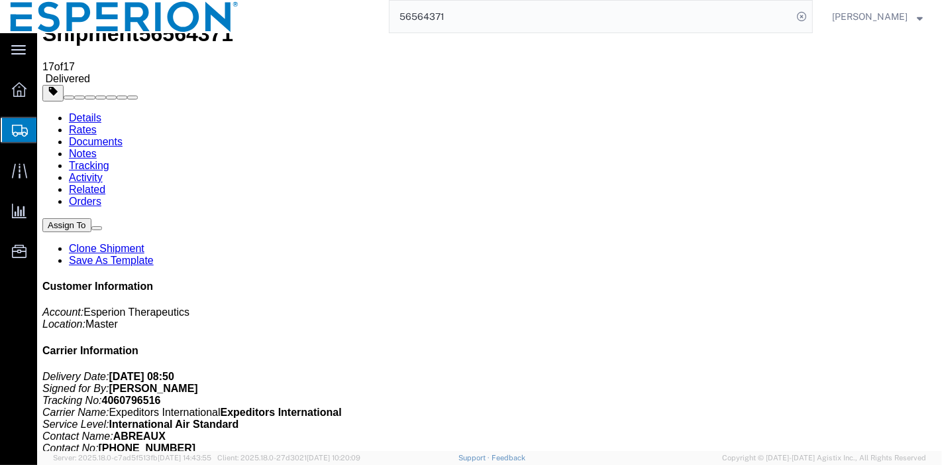
scroll to position [0, 0]
